Goal: Find specific page/section: Find specific page/section

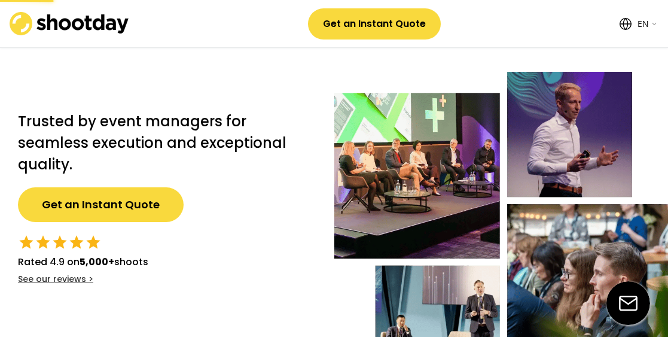
select select ""en""
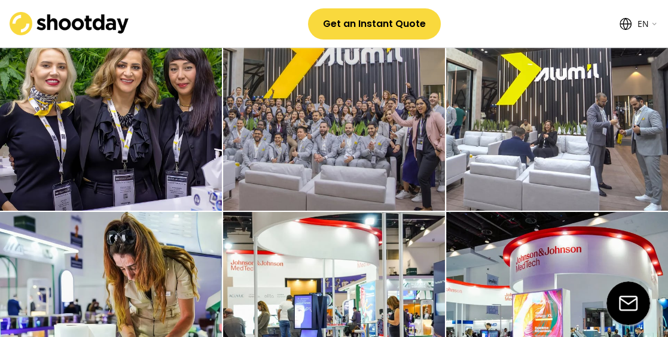
scroll to position [2154, 0]
